Goal: Task Accomplishment & Management: Use online tool/utility

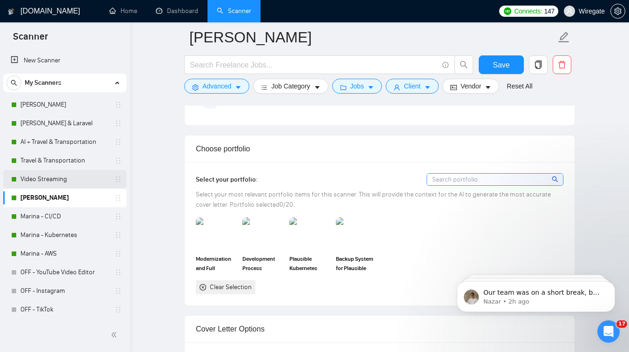
click at [48, 179] on link "Video Streaming" at bounding box center [64, 179] width 88 height 19
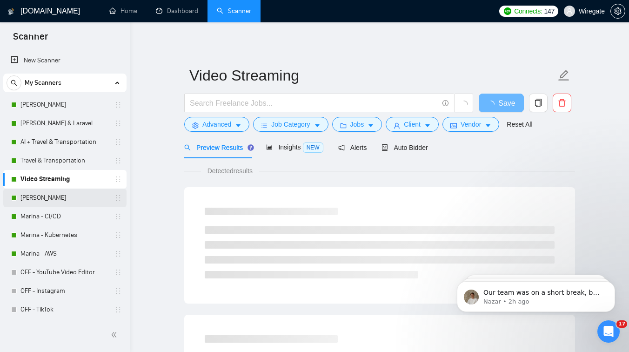
click at [48, 193] on link "[PERSON_NAME]" at bounding box center [64, 198] width 88 height 19
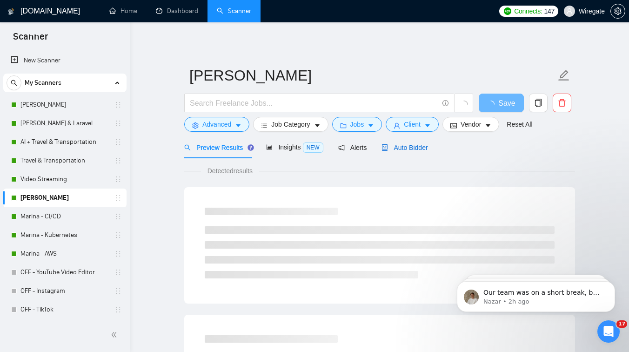
click at [409, 149] on span "Auto Bidder" at bounding box center [405, 147] width 46 height 7
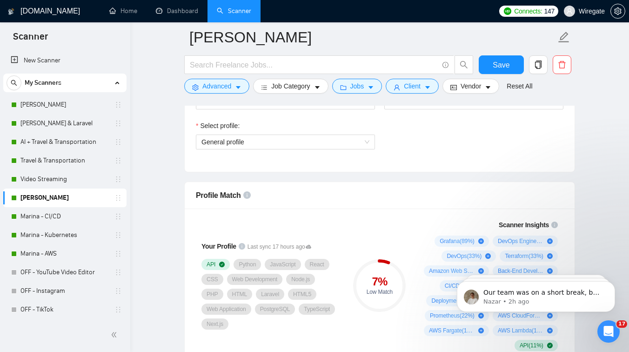
scroll to position [501, 0]
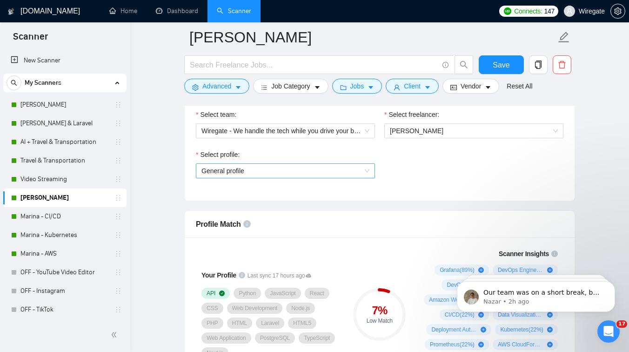
click at [264, 169] on span "General profile" at bounding box center [286, 171] width 168 height 14
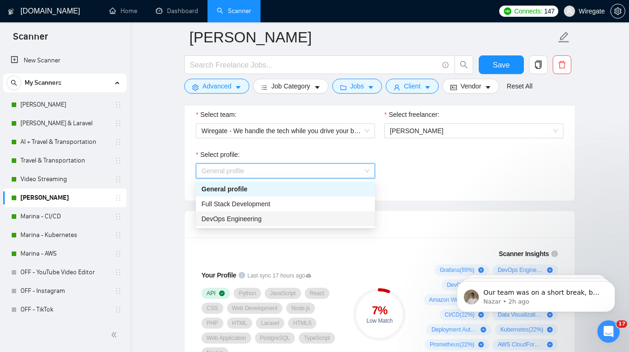
click at [229, 220] on span "DevOps Engineering" at bounding box center [232, 218] width 60 height 7
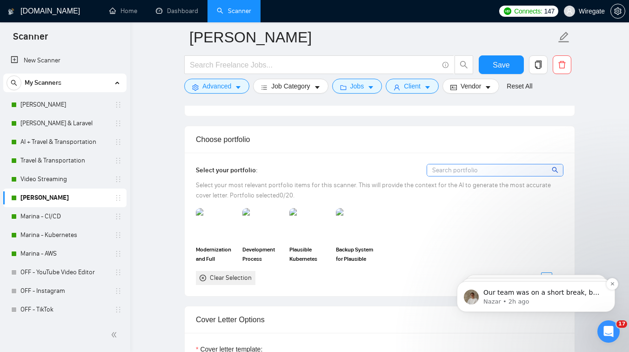
scroll to position [812, 0]
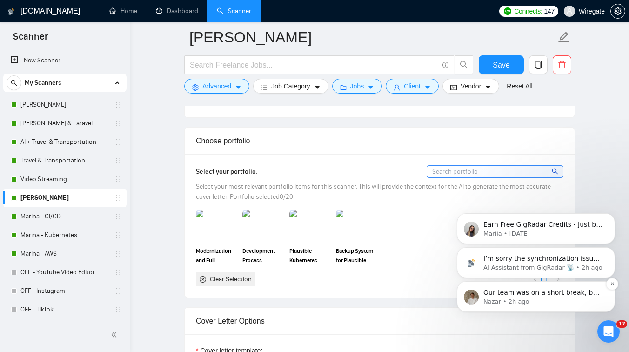
click at [537, 304] on p "Nazar • 2h ago" at bounding box center [544, 301] width 120 height 8
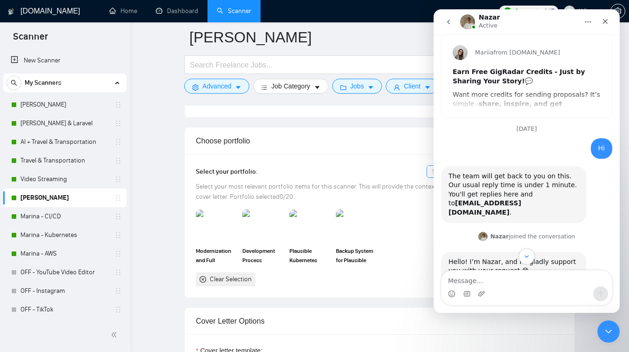
scroll to position [265, 0]
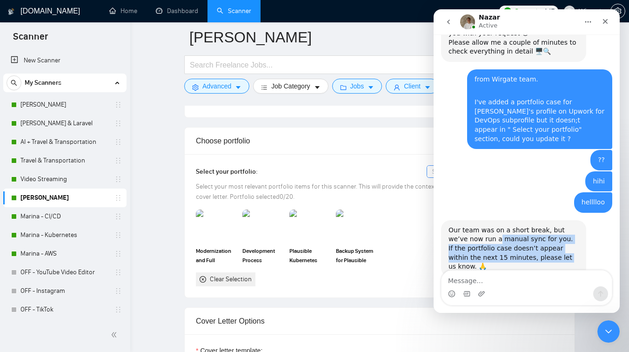
drag, startPoint x: 478, startPoint y: 222, endPoint x: 530, endPoint y: 240, distance: 55.6
click at [530, 240] on div "Our team was on a short break, but we’ve now run a manual sync for you. If the …" at bounding box center [514, 249] width 130 height 46
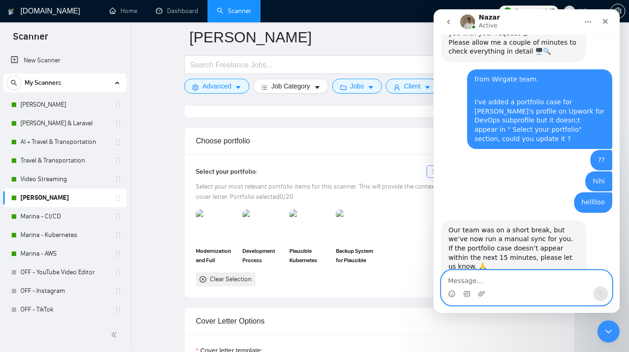
click at [473, 283] on textarea "Message…" at bounding box center [527, 278] width 170 height 16
type textarea "doesn't appear yet"
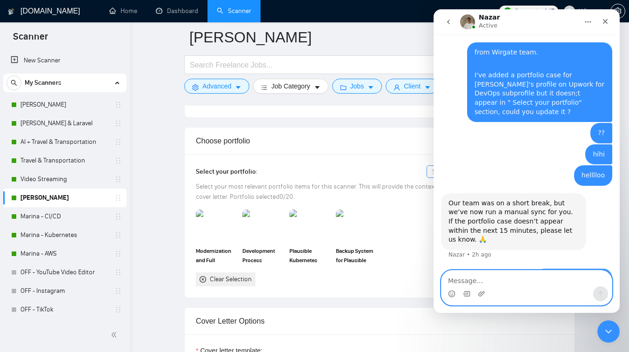
scroll to position [293, 0]
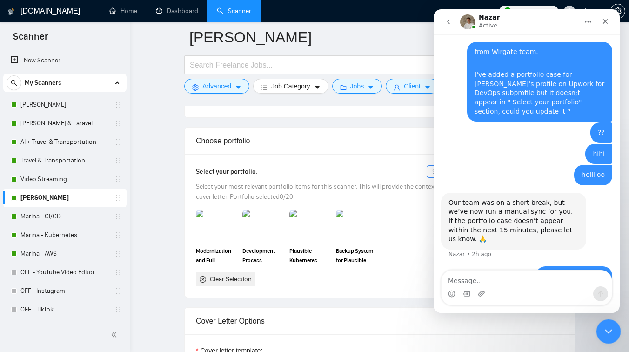
click at [614, 329] on div "Close Intercom Messenger" at bounding box center [607, 330] width 22 height 22
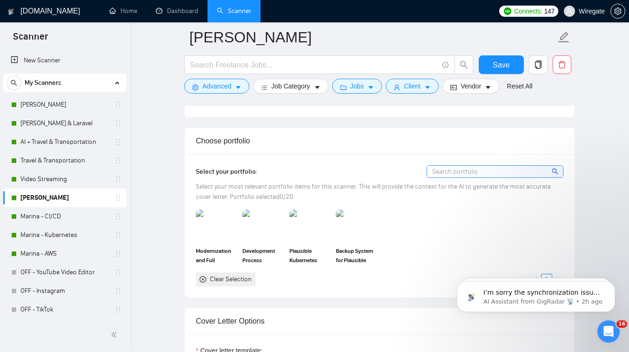
scroll to position [0, 0]
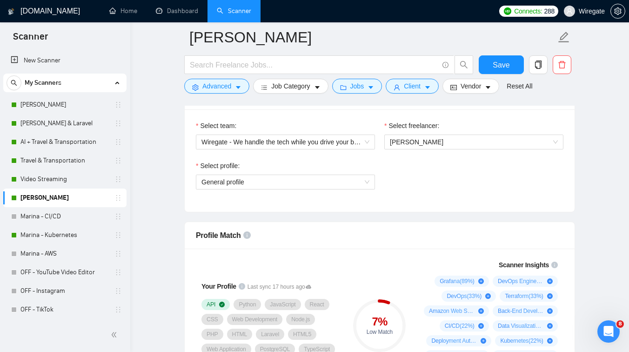
scroll to position [416, 0]
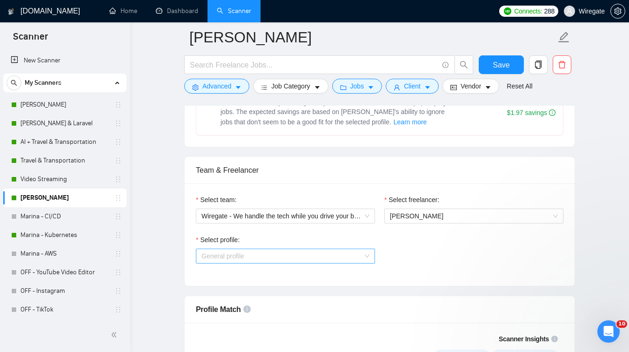
click at [230, 257] on span "General profile" at bounding box center [286, 256] width 168 height 14
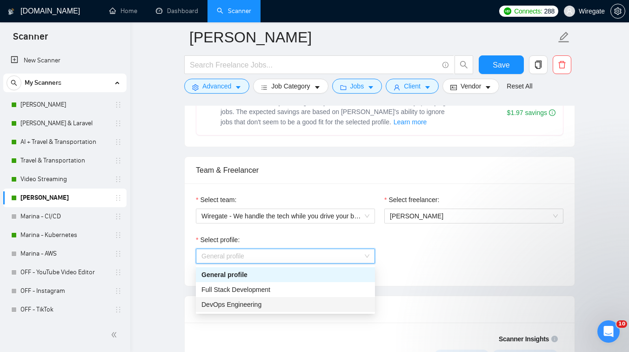
click at [215, 308] on div "DevOps Engineering" at bounding box center [286, 304] width 168 height 10
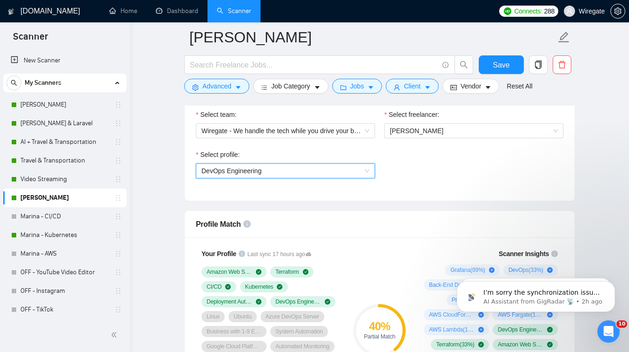
scroll to position [434, 0]
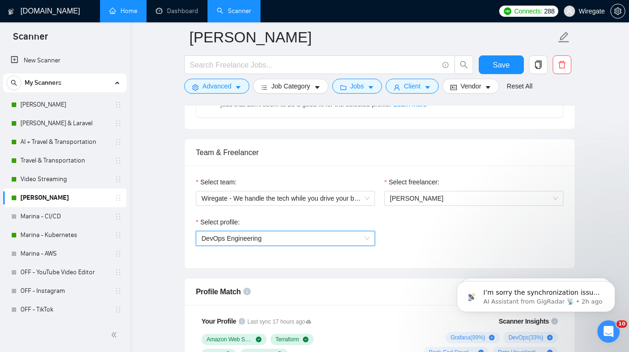
click at [113, 8] on link "Home" at bounding box center [123, 11] width 28 height 8
